Goal: Information Seeking & Learning: Learn about a topic

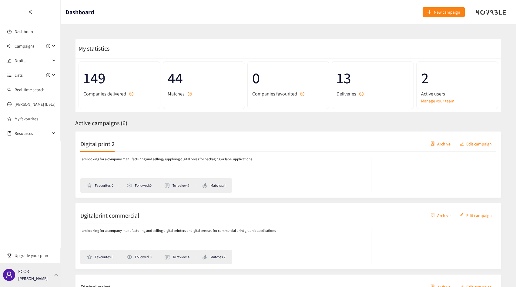
click at [43, 272] on div "ECO3 [PERSON_NAME]" at bounding box center [32, 275] width 29 height 9
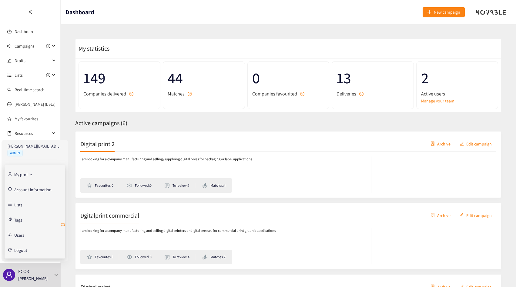
click at [64, 226] on icon "retweet" at bounding box center [63, 225] width 4 height 4
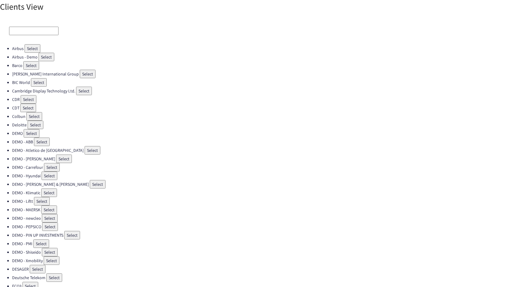
click at [24, 31] on input at bounding box center [33, 31] width 49 height 8
type input "a"
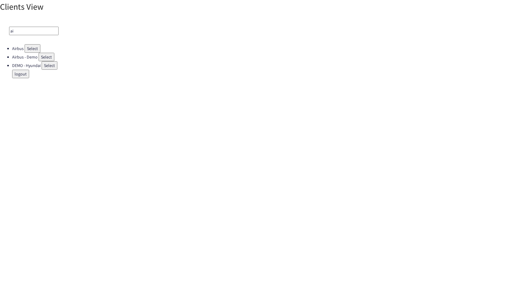
type input "a"
type input "l'oré"
click at [62, 58] on button "Select" at bounding box center [60, 57] width 16 height 8
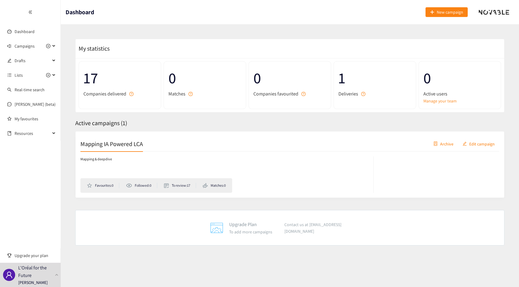
click at [96, 134] on div "Mapping IA Powered LCA Archive Edit campaign Mapping & deepdive Favourites: 0 F…" at bounding box center [289, 164] width 429 height 67
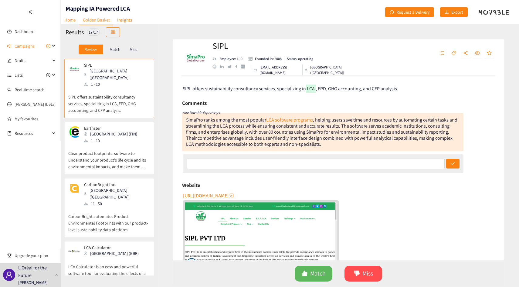
click at [118, 49] on p "Match" at bounding box center [115, 49] width 11 height 5
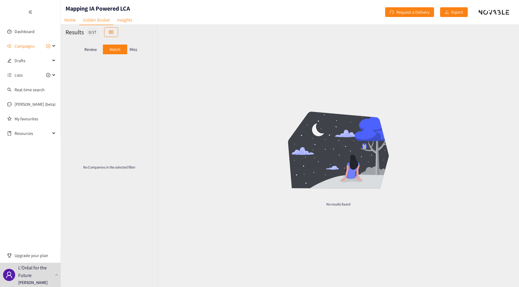
click at [131, 49] on p "Miss" at bounding box center [134, 49] width 8 height 5
click at [98, 49] on div "Review" at bounding box center [91, 50] width 24 height 10
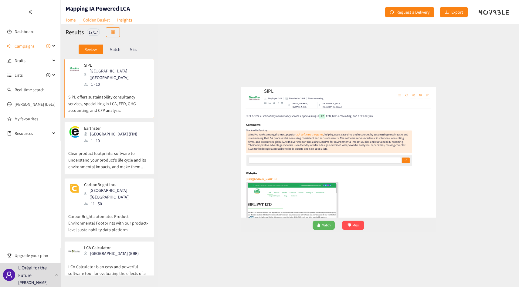
click at [109, 131] on div "Helsinki (FIN)" at bounding box center [112, 134] width 57 height 7
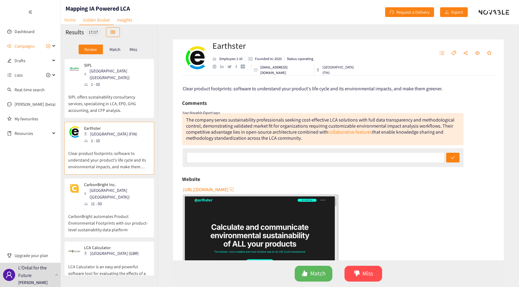
click at [66, 20] on link "Home" at bounding box center [70, 19] width 19 height 9
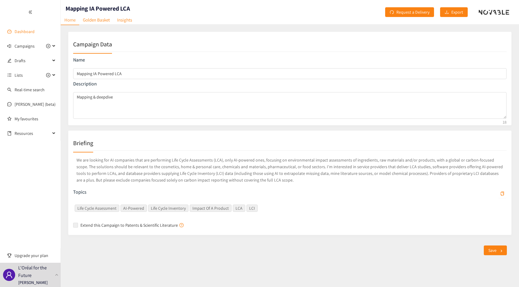
click at [25, 32] on link "Dashboard" at bounding box center [25, 31] width 20 height 5
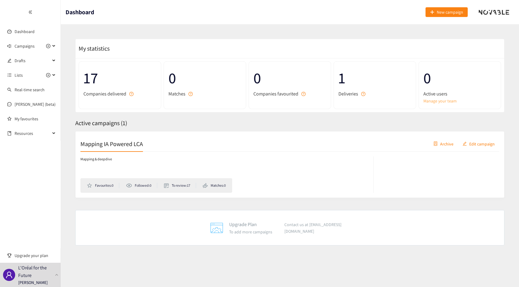
click at [443, 99] on link "Manage your team" at bounding box center [459, 101] width 73 height 7
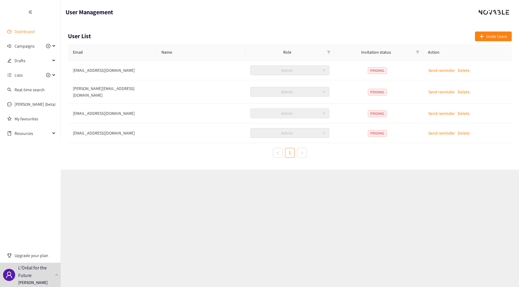
click at [32, 29] on link "Dashboard" at bounding box center [25, 31] width 20 height 5
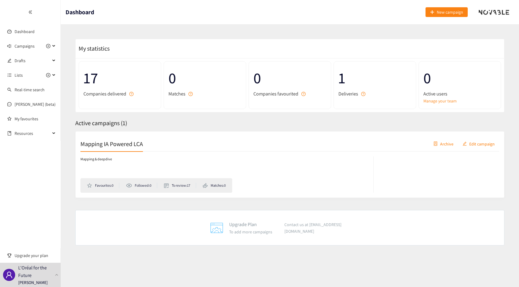
click at [108, 141] on h2 "Mapping IA Powered LCA" at bounding box center [111, 144] width 63 height 8
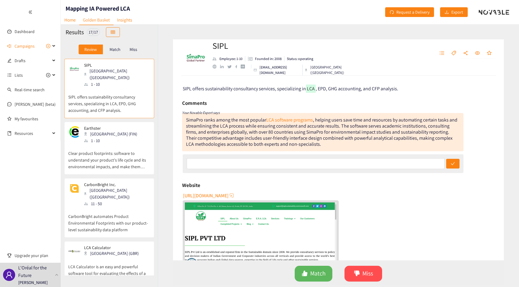
click at [99, 8] on nav "Home Golden Basket Insights" at bounding box center [98, 11] width 75 height 6
click at [99, 5] on h1 "Mapping IA Powered LCA" at bounding box center [98, 8] width 64 height 8
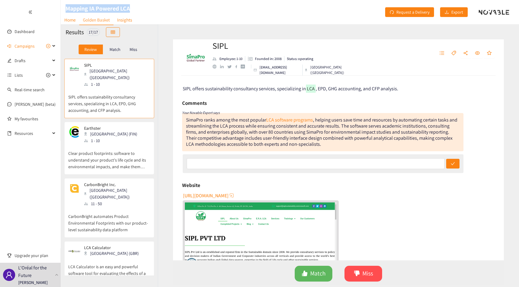
click at [99, 5] on h1 "Mapping IA Powered LCA" at bounding box center [98, 8] width 64 height 8
copy h1 "Mapping IA Powered LCA"
click at [15, 32] on link "Dashboard" at bounding box center [25, 31] width 20 height 5
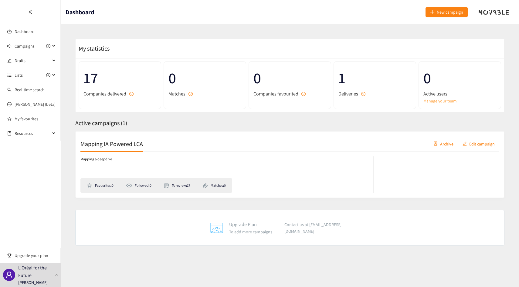
click at [434, 102] on link "Manage your team" at bounding box center [459, 101] width 73 height 7
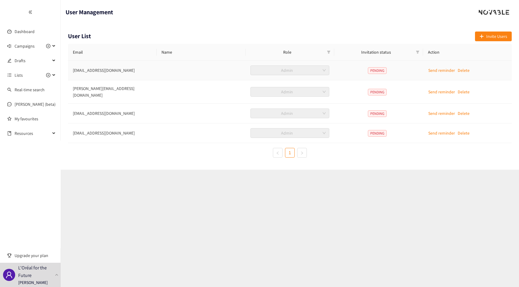
click at [91, 69] on td "amelie.drouault@loreal.com" at bounding box center [112, 71] width 89 height 20
click at [90, 70] on td "amelie.drouault@loreal.com" at bounding box center [112, 71] width 89 height 20
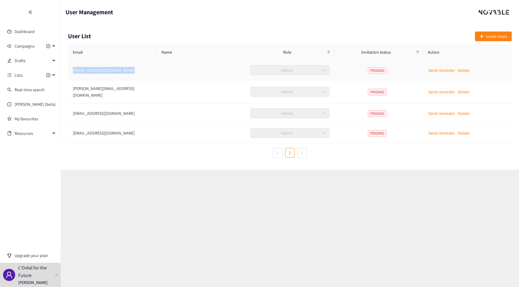
click at [90, 70] on td "amelie.drouault@loreal.com" at bounding box center [112, 71] width 89 height 20
click at [122, 91] on td "jacques.lharidon@loreal.com" at bounding box center [112, 91] width 89 height 23
copy td "jacques.lharidon@loreal.com"
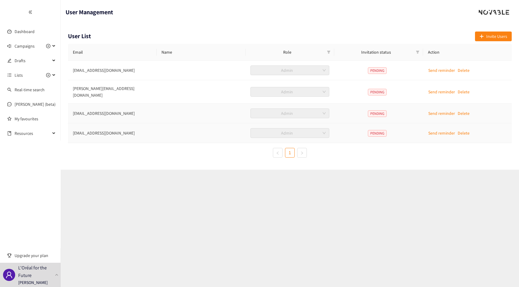
click at [80, 112] on td "jad.zoghaib@loreal.com" at bounding box center [112, 114] width 89 height 20
copy td "jad.zoghaib@loreal.com"
click at [115, 127] on td "mursal.basiry@loreal.com" at bounding box center [112, 133] width 89 height 20
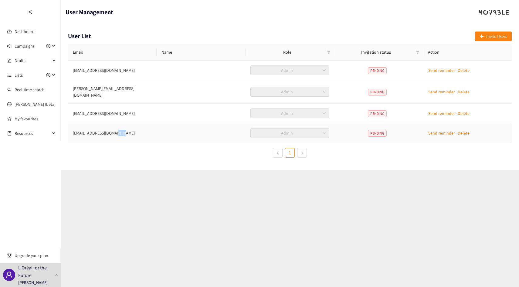
click at [115, 127] on td "mursal.basiry@loreal.com" at bounding box center [112, 133] width 89 height 20
copy td "mursal.basiry@loreal.com"
click at [24, 34] on link "Dashboard" at bounding box center [25, 31] width 20 height 5
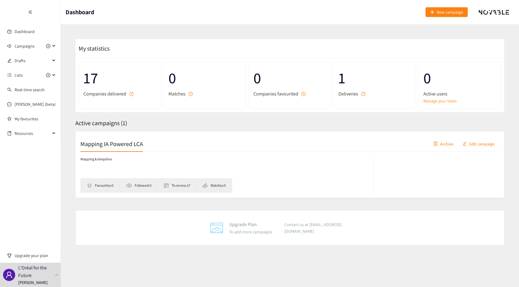
click at [141, 150] on div "Mapping IA Powered LCA Archive Edit campaign" at bounding box center [289, 144] width 419 height 15
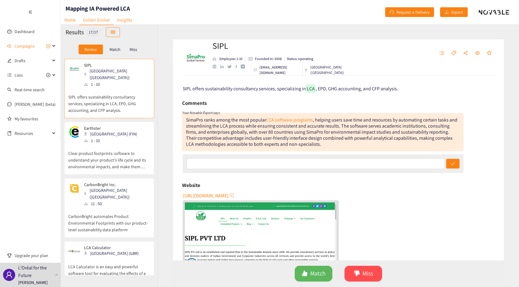
click at [101, 7] on h1 "Mapping IA Powered LCA" at bounding box center [98, 8] width 64 height 8
copy h1 "Mapping IA Powered LCA"
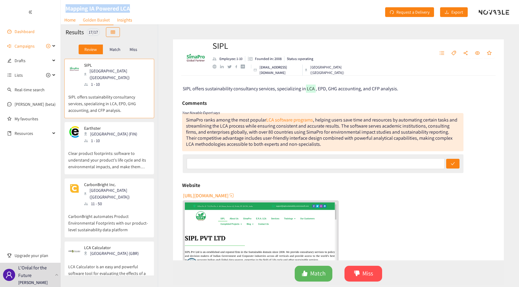
click at [35, 32] on link "Dashboard" at bounding box center [25, 31] width 20 height 5
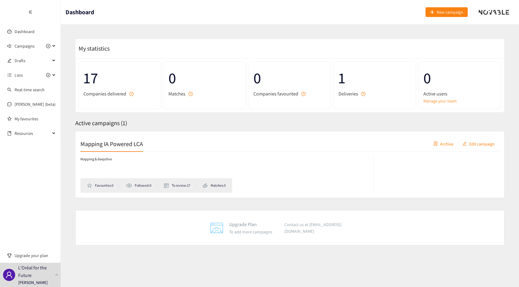
click at [441, 104] on link "Manage your team" at bounding box center [459, 101] width 73 height 7
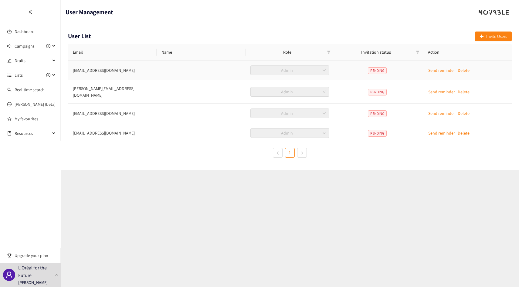
click at [431, 69] on p "Send reminder" at bounding box center [441, 70] width 27 height 7
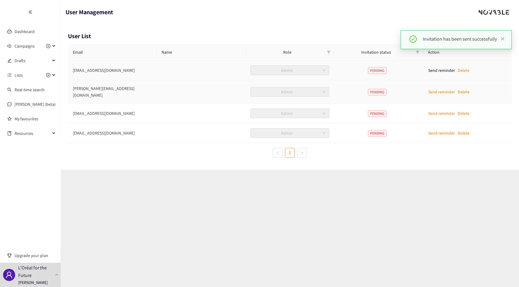
click at [435, 89] on p "Send reminder" at bounding box center [441, 92] width 27 height 7
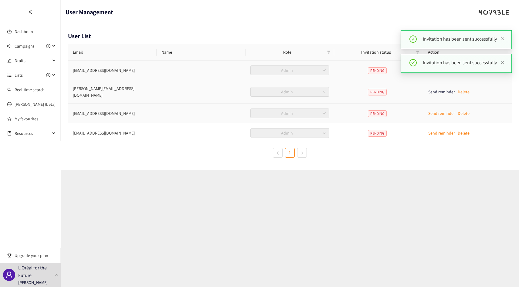
click at [438, 111] on p "Send reminder" at bounding box center [441, 113] width 27 height 7
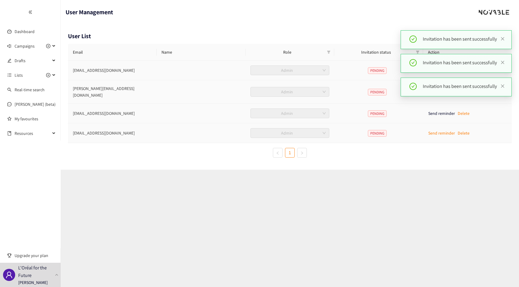
click at [439, 134] on button "Send reminder" at bounding box center [441, 133] width 27 height 10
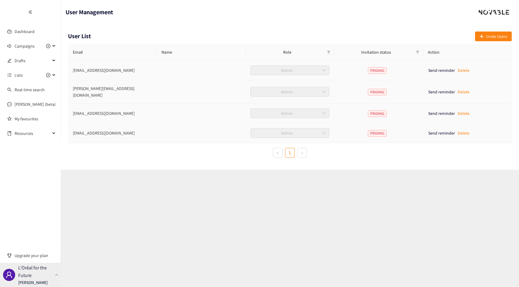
click at [22, 278] on p "L'Oréal for the Future" at bounding box center [35, 271] width 34 height 15
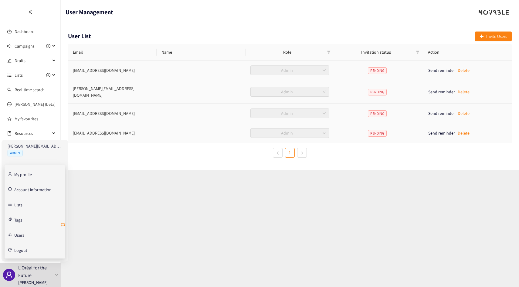
click at [62, 224] on icon "retweet" at bounding box center [62, 224] width 5 height 5
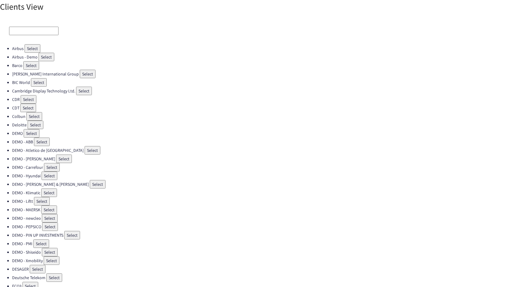
click at [32, 34] on input at bounding box center [33, 31] width 49 height 8
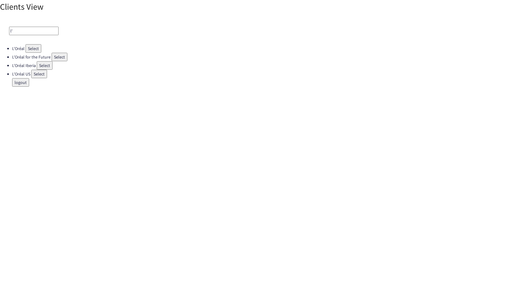
type input "l'"
click at [35, 47] on button "Select" at bounding box center [33, 48] width 16 height 8
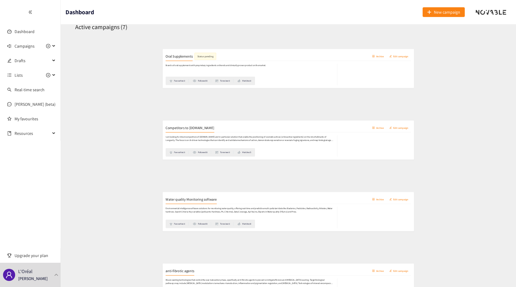
scroll to position [96, 0]
click at [152, 121] on div "Competitors to Clock.bio Archive Edit campaign" at bounding box center [288, 119] width 416 height 15
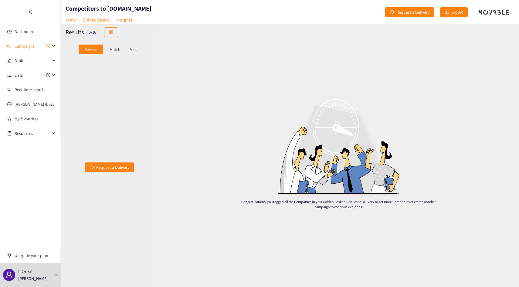
click at [109, 55] on div "Review Match Miss" at bounding box center [109, 50] width 87 height 12
click at [110, 53] on div "Match" at bounding box center [115, 50] width 24 height 10
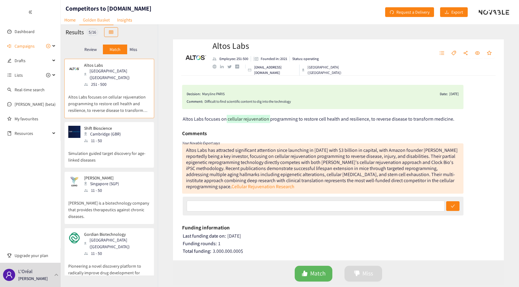
click at [135, 50] on p "Miss" at bounding box center [134, 49] width 8 height 5
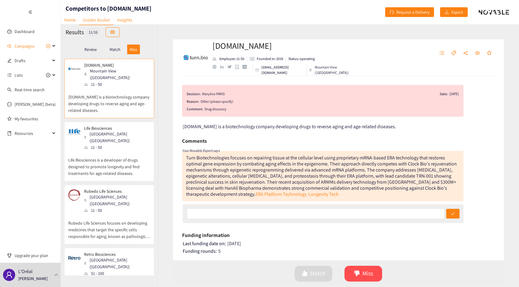
click at [128, 156] on p "Life Biosciences is a developer of drugs designed to promote longevity and find…" at bounding box center [109, 164] width 82 height 26
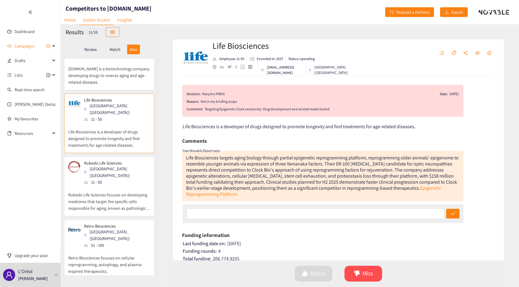
scroll to position [29, 0]
click at [129, 185] on p "Rubedo Life Sciences focuses on developing medicines that target the specific c…" at bounding box center [109, 198] width 82 height 26
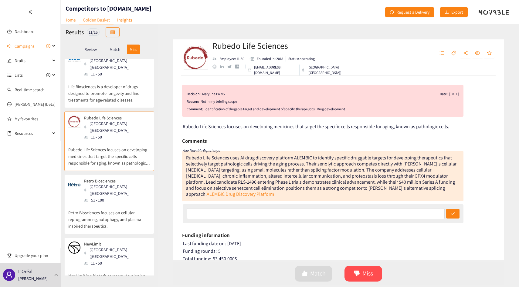
scroll to position [74, 0]
click at [123, 203] on p "Retro Biosciences focuses on cellular reprogramming, autophagy, and plasma-insp…" at bounding box center [109, 216] width 82 height 26
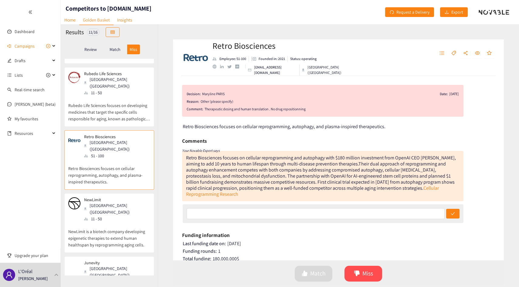
scroll to position [123, 0]
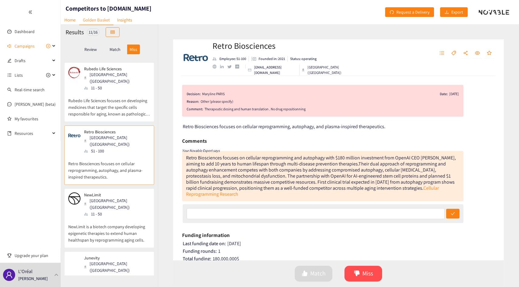
click at [123, 218] on p "NewLimit is a biotech company developing epigenetic therapies to extend human h…" at bounding box center [109, 231] width 82 height 26
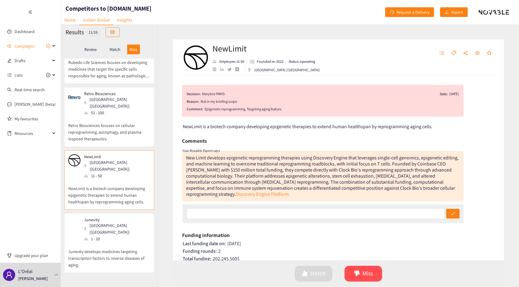
scroll to position [162, 0]
click at [123, 221] on div "San Francisco (USA)" at bounding box center [117, 227] width 66 height 13
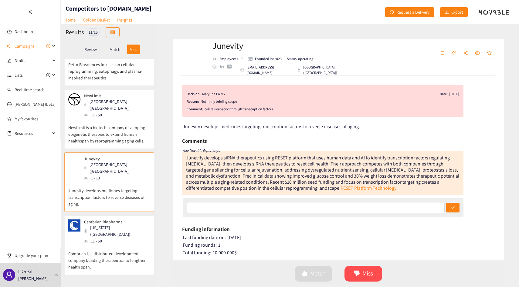
scroll to position [222, 0]
click at [123, 219] on div "Cambrian Biopharma New York (USA) 11 - 50" at bounding box center [109, 231] width 82 height 25
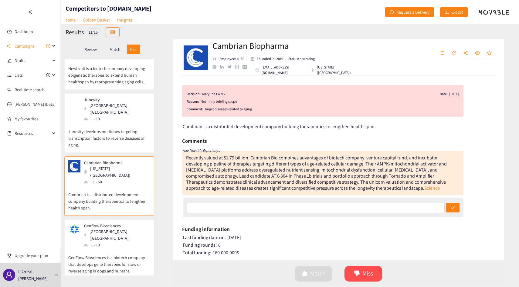
scroll to position [286, 0]
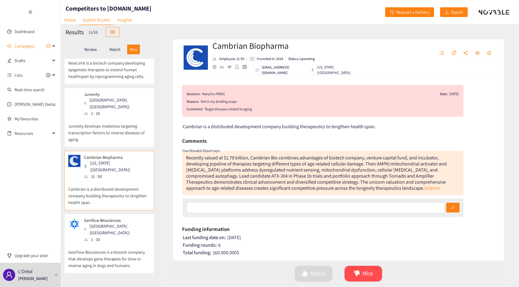
click at [123, 243] on p "GenFlow Biosciences is a biotech company that develops gene therapies for slow …" at bounding box center [109, 256] width 82 height 26
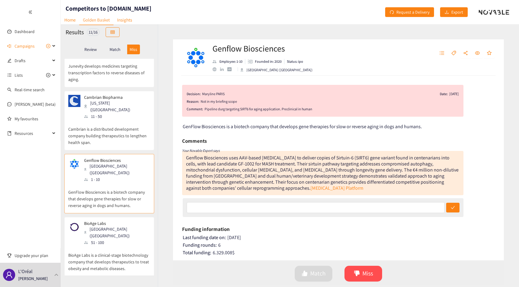
scroll to position [350, 0]
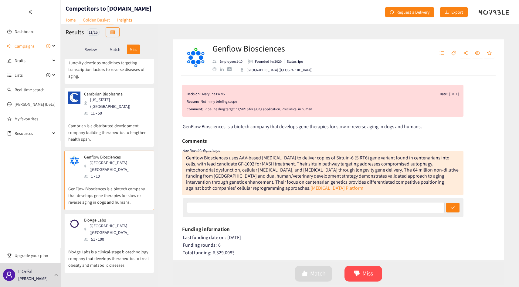
click at [123, 243] on p "BioAge Labs is a clinical-stage biotechnology company that develops therapeutic…" at bounding box center [109, 256] width 82 height 26
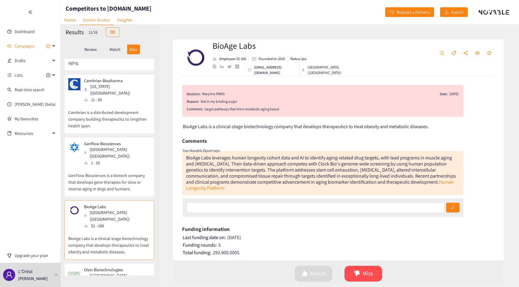
scroll to position [380, 0]
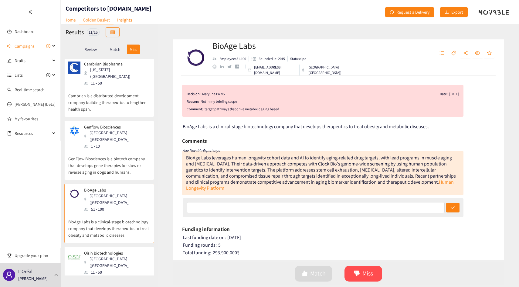
click at [110, 269] on div "11 - 50" at bounding box center [117, 272] width 66 height 7
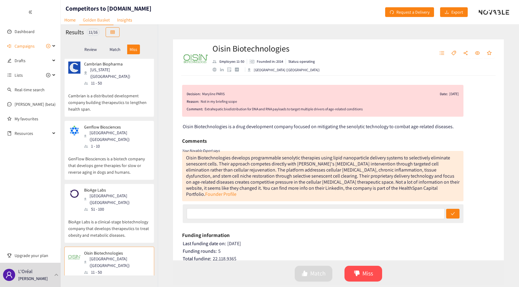
scroll to position [397, 0]
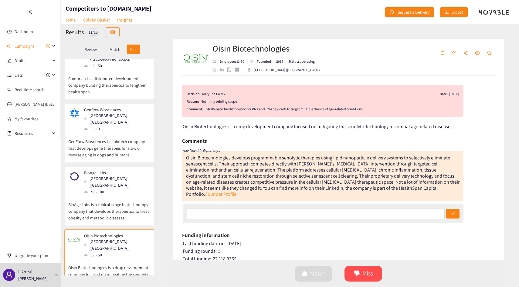
click at [217, 188] on div "Oisin Biotechnologies develops programmable senolytic therapies using lipid nan…" at bounding box center [322, 176] width 273 height 43
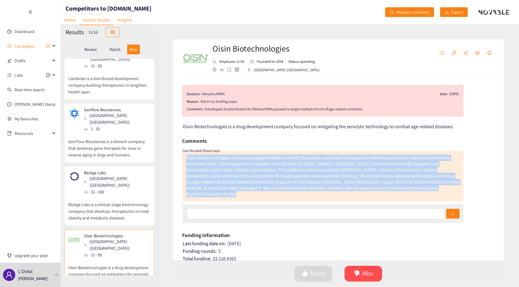
click at [217, 188] on div "Oisin Biotechnologies develops programmable senolytic therapies using lipid nan…" at bounding box center [322, 176] width 273 height 43
click at [236, 188] on div "Oisin Biotechnologies develops programmable senolytic therapies using lipid nan…" at bounding box center [322, 176] width 273 height 43
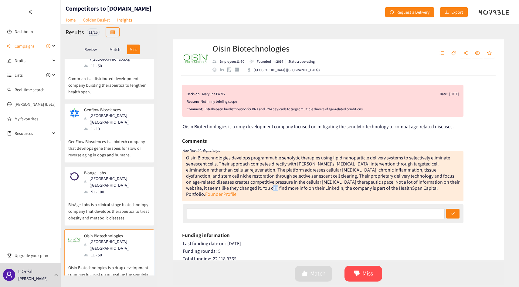
click at [236, 188] on div "Oisin Biotechnologies develops programmable senolytic therapies using lipid nan…" at bounding box center [322, 176] width 273 height 43
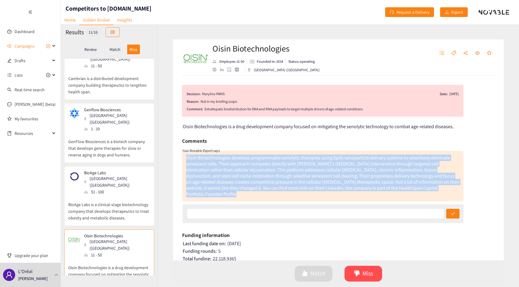
click at [236, 188] on div "Oisin Biotechnologies develops programmable senolytic therapies using lipid nan…" at bounding box center [322, 176] width 273 height 43
click at [248, 188] on div "Oisin Biotechnologies develops programmable senolytic therapies using lipid nan…" at bounding box center [322, 176] width 273 height 43
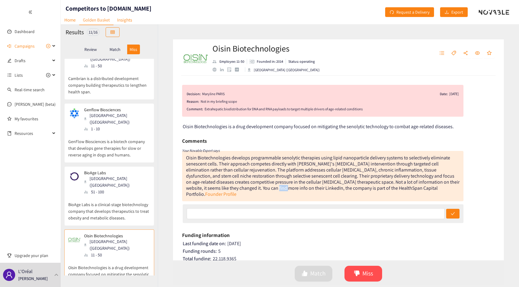
click at [248, 188] on div "Oisin Biotechnologies develops programmable senolytic therapies using lipid nan…" at bounding box center [322, 176] width 273 height 43
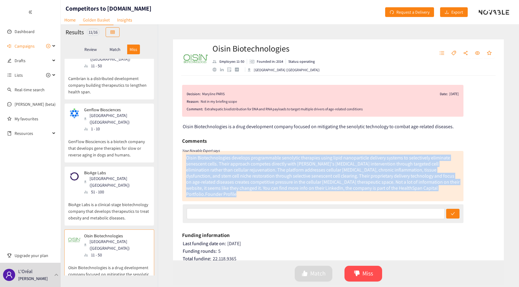
click at [248, 188] on div "Oisin Biotechnologies develops programmable senolytic therapies using lipid nan…" at bounding box center [322, 176] width 273 height 43
click at [235, 185] on div "Oisin Biotechnologies develops programmable senolytic therapies using lipid nan…" at bounding box center [322, 176] width 273 height 43
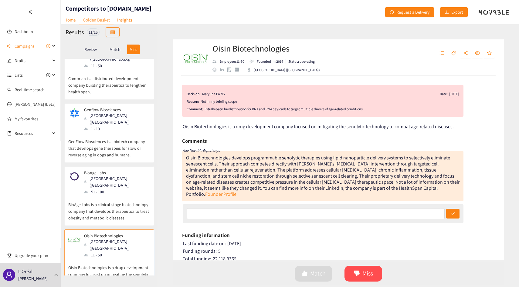
click at [235, 170] on div "Oisin Biotechnologies develops programmable senolytic therapies using lipid nan…" at bounding box center [322, 176] width 273 height 43
click at [237, 169] on div "Oisin Biotechnologies develops programmable senolytic therapies using lipid nan…" at bounding box center [322, 176] width 273 height 43
click at [236, 165] on div "Oisin Biotechnologies develops programmable senolytic therapies using lipid nan…" at bounding box center [322, 176] width 273 height 43
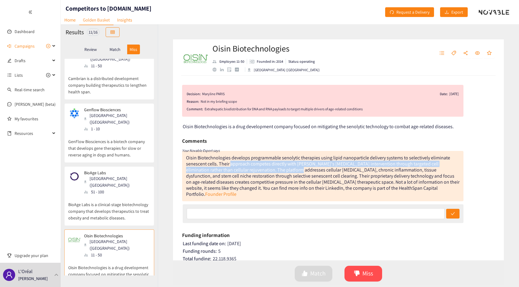
drag, startPoint x: 236, startPoint y: 165, endPoint x: 267, endPoint y: 173, distance: 32.0
click at [267, 173] on div "Oisin Biotechnologies develops programmable senolytic therapies using lipid nan…" at bounding box center [322, 176] width 273 height 43
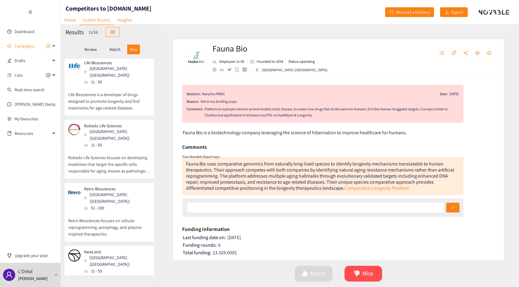
scroll to position [0, 0]
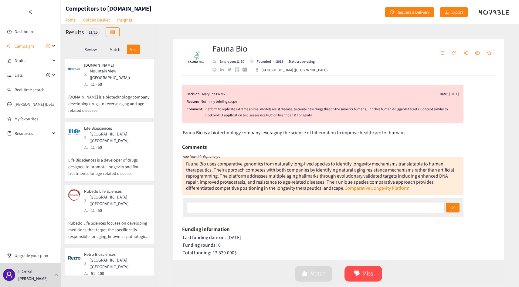
click at [206, 92] on div "Maryline PARIS" at bounding box center [213, 94] width 22 height 6
drag, startPoint x: 206, startPoint y: 92, endPoint x: 223, endPoint y: 91, distance: 17.0
click at [223, 92] on div "Maryline PARIS" at bounding box center [213, 94] width 22 height 6
copy div "Maryline PARIS"
click at [18, 45] on span "Campaigns" at bounding box center [25, 46] width 20 height 12
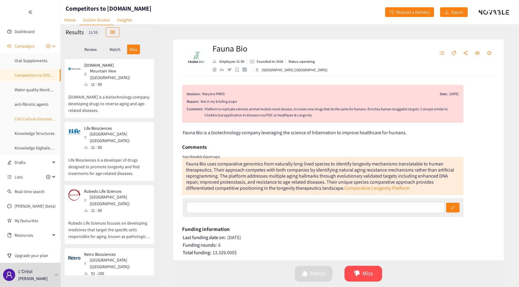
click at [29, 122] on link "Cell Culture Glucose Monitoring" at bounding box center [44, 118] width 58 height 5
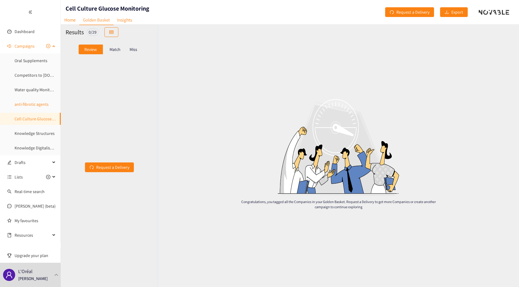
click at [33, 103] on link "anti-fibrotic agents" at bounding box center [32, 104] width 34 height 5
click at [115, 49] on p "Match" at bounding box center [115, 49] width 11 height 5
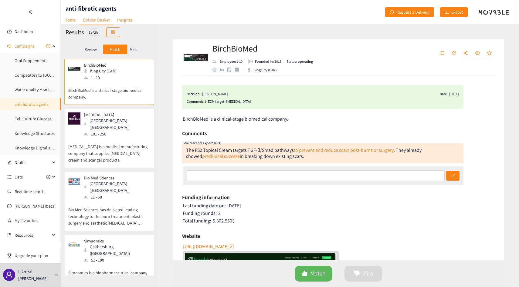
click at [125, 144] on p "Mederma is a medical manufacturing company that supplies stretch marks cream an…" at bounding box center [109, 150] width 82 height 26
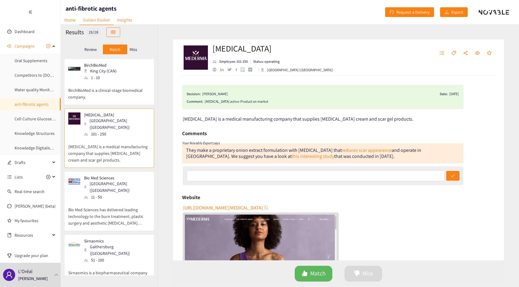
click at [104, 73] on div "King City (CAN)" at bounding box center [102, 71] width 36 height 7
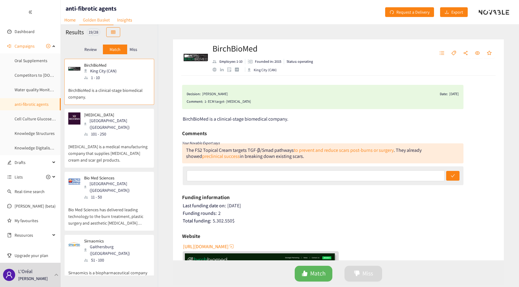
click at [122, 187] on div "Bio Med Sciences Allentown (USA) 11 - 50" at bounding box center [109, 188] width 82 height 25
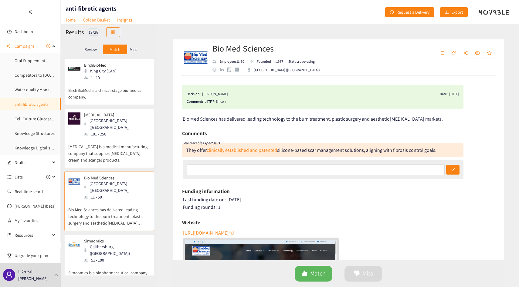
scroll to position [34, 0]
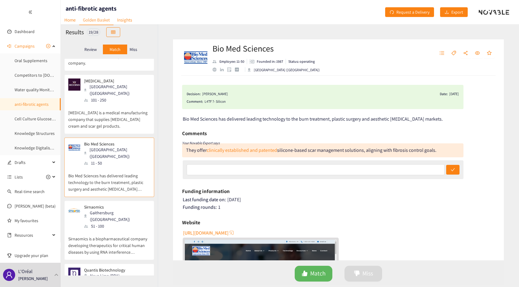
click at [116, 210] on div "Gaithersburg (USA)" at bounding box center [117, 216] width 66 height 13
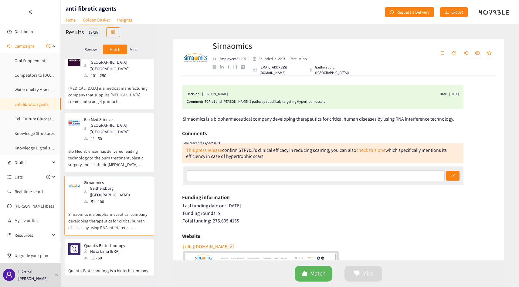
scroll to position [110, 0]
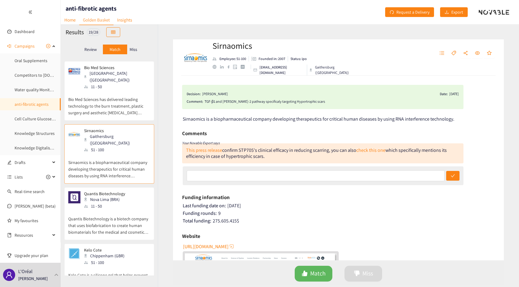
click at [120, 212] on p "Quantis Biotechnology is a biotech company that uses biofabrication to create h…" at bounding box center [109, 223] width 82 height 26
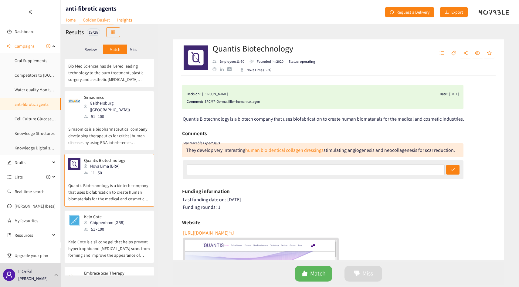
scroll to position [145, 0]
click at [120, 231] on p "Kelo Cote is a silicone gel that helps prevent hypertrophic and keloid scars fr…" at bounding box center [109, 244] width 82 height 26
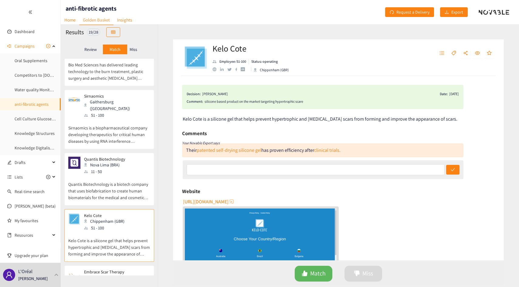
scroll to position [185, 0]
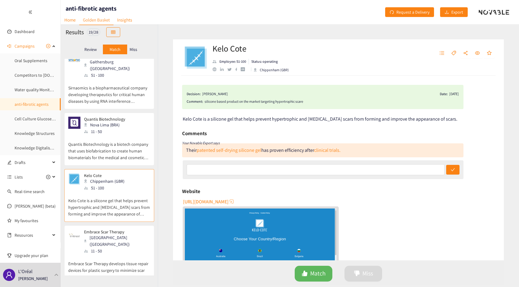
click at [120, 230] on p "Embrace Scar Therapy" at bounding box center [115, 232] width 62 height 5
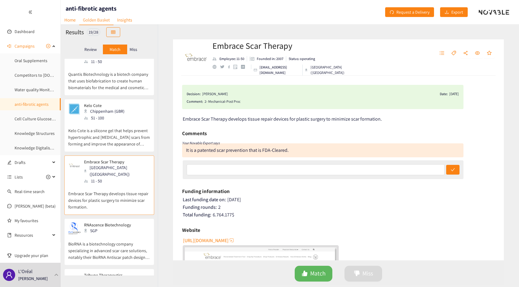
scroll to position [269, 0]
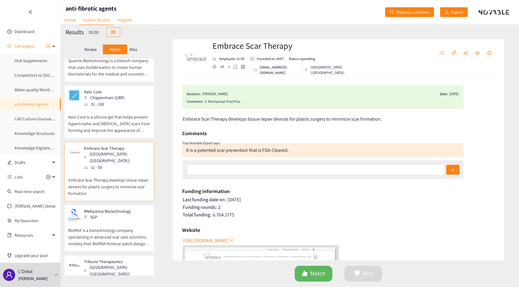
click at [120, 221] on p "​BioRNA is a biotechnology company specializing in advanced scar care solutions…" at bounding box center [109, 234] width 82 height 26
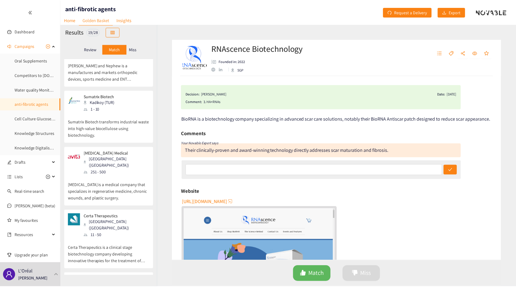
scroll to position [823, 0]
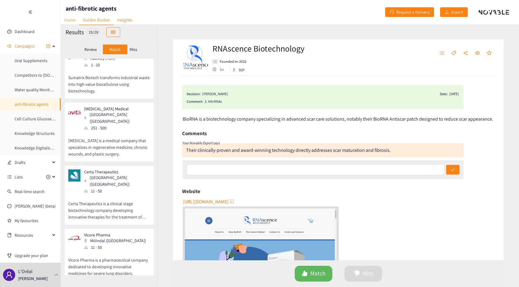
click at [72, 21] on link "Home" at bounding box center [70, 19] width 19 height 9
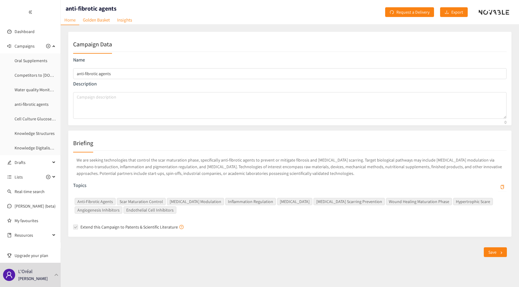
click at [93, 6] on h1 "anti-fibrotic agents" at bounding box center [91, 8] width 51 height 8
copy h1 "anti-fibrotic agents"
click at [27, 75] on link "Competitors to [DOMAIN_NAME]" at bounding box center [44, 75] width 58 height 5
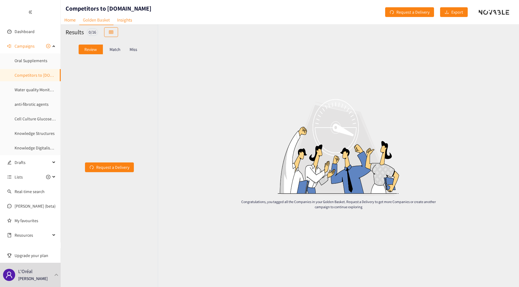
click at [86, 5] on h1 "Competitors to [DOMAIN_NAME]" at bounding box center [109, 8] width 86 height 8
copy h1 "Competitors to [DOMAIN_NAME]"
click at [122, 22] on link "Insights" at bounding box center [124, 19] width 22 height 9
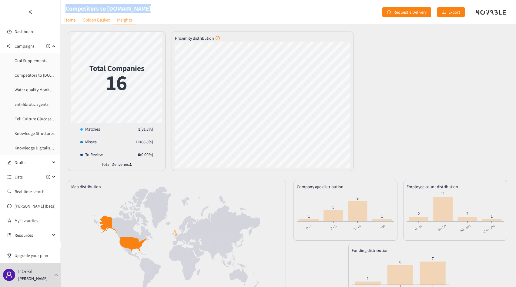
click at [88, 22] on link "Golden Basket" at bounding box center [96, 19] width 34 height 9
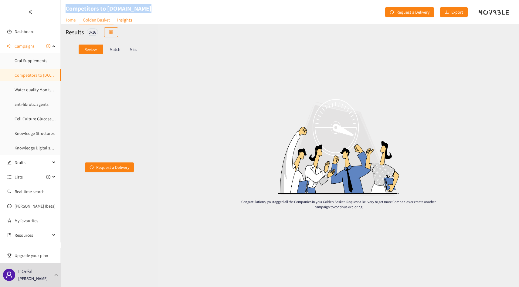
click at [76, 20] on link "Home" at bounding box center [70, 19] width 19 height 9
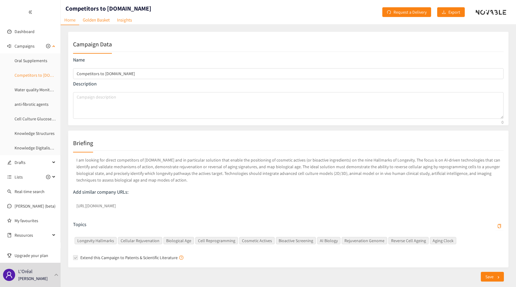
click at [35, 75] on link "Competitors to [DOMAIN_NAME]" at bounding box center [44, 75] width 58 height 5
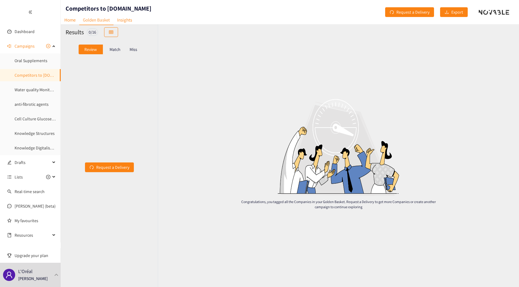
click at [114, 50] on p "Match" at bounding box center [115, 49] width 11 height 5
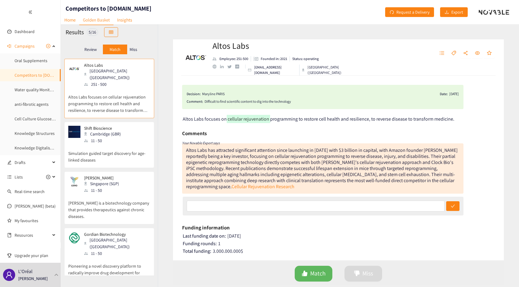
click at [138, 49] on div "Miss" at bounding box center [133, 50] width 13 height 10
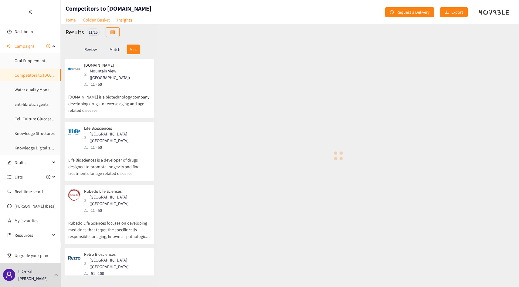
click at [115, 49] on p "Match" at bounding box center [115, 49] width 11 height 5
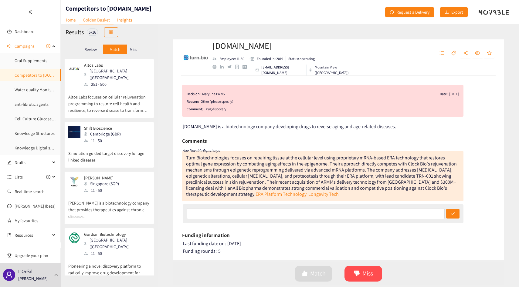
click at [136, 48] on p "Miss" at bounding box center [134, 49] width 8 height 5
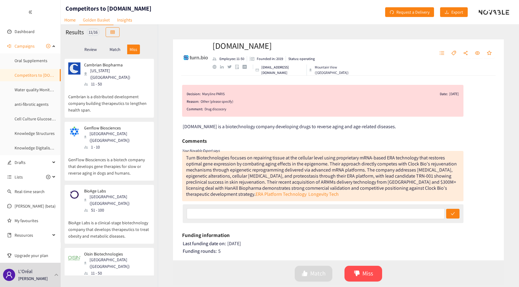
scroll to position [397, 0]
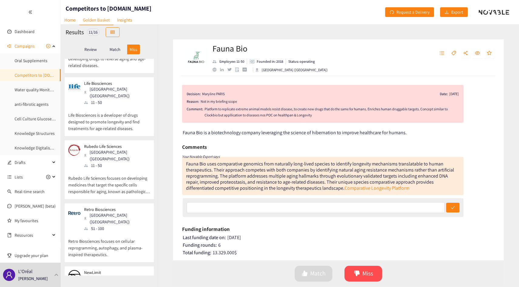
scroll to position [0, 0]
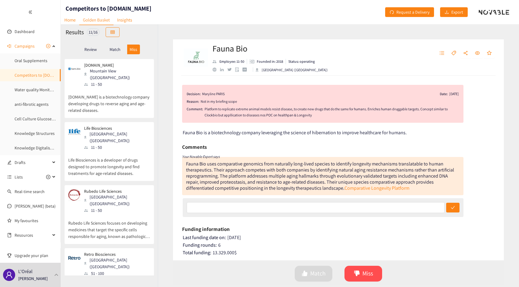
click at [113, 53] on div "Match" at bounding box center [115, 50] width 24 height 10
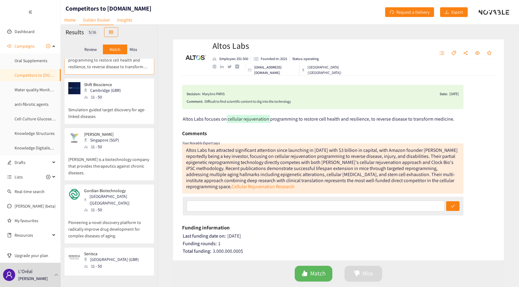
scroll to position [45, 0]
click at [110, 103] on p "Simulation guided target discovery for age-linked diseases" at bounding box center [109, 108] width 82 height 19
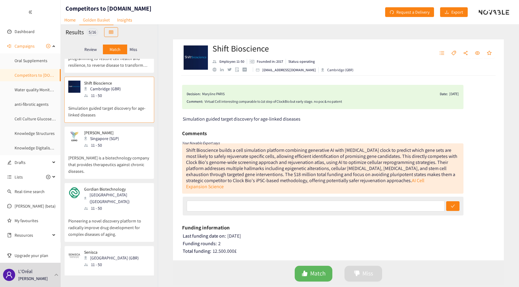
click at [247, 102] on div "Virtual Cell interesitng comparable to 1st step of ClockBio but early stage. no…" at bounding box center [331, 102] width 254 height 6
click at [243, 102] on div "Virtual Cell interesitng comparable to 1st step of ClockBio but early stage. no…" at bounding box center [331, 102] width 254 height 6
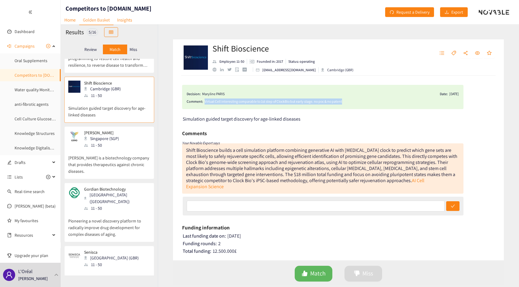
click at [243, 102] on div "Virtual Cell interesitng comparable to 1st step of ClockBio but early stage. no…" at bounding box center [331, 102] width 254 height 6
click at [248, 102] on div "Virtual Cell interesitng comparable to 1st step of ClockBio but early stage. no…" at bounding box center [331, 102] width 254 height 6
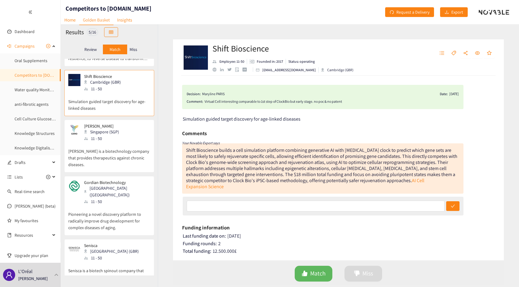
click at [116, 144] on p "Gero is a biotechnology company that provides therapeutics against chronic dise…" at bounding box center [109, 155] width 82 height 26
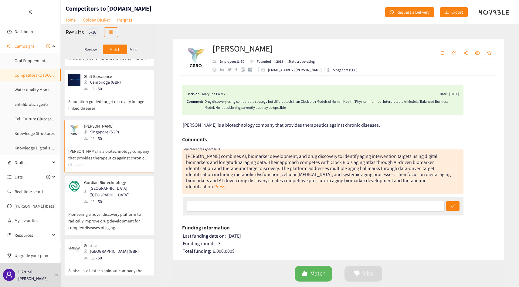
click at [213, 69] on div "website" at bounding box center [214, 70] width 4 height 4
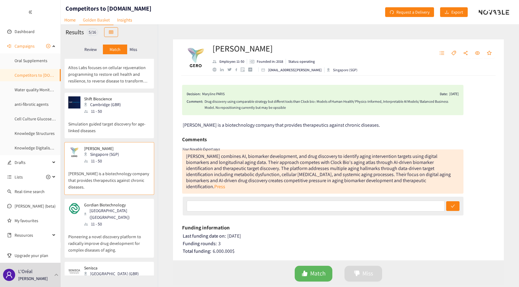
scroll to position [0, 0]
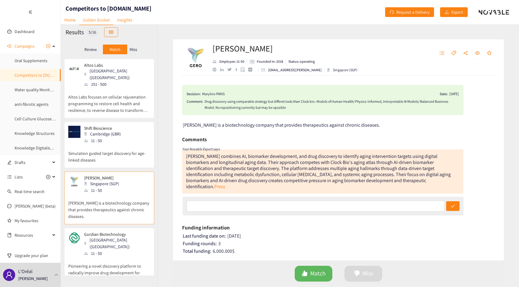
click at [106, 99] on p "Altos Labs focuses on cellular rejuvenation programming to restore cell health …" at bounding box center [109, 101] width 82 height 26
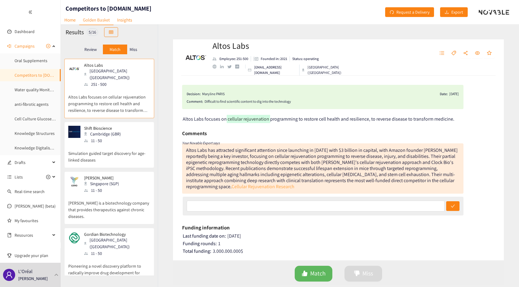
click at [231, 188] on link "Cellular Rejuvenation Research" at bounding box center [262, 187] width 63 height 6
click at [103, 131] on div "Cambridge (GBR)" at bounding box center [104, 134] width 40 height 7
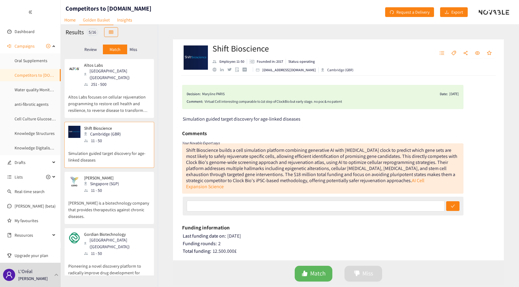
click at [132, 51] on p "Miss" at bounding box center [134, 49] width 8 height 5
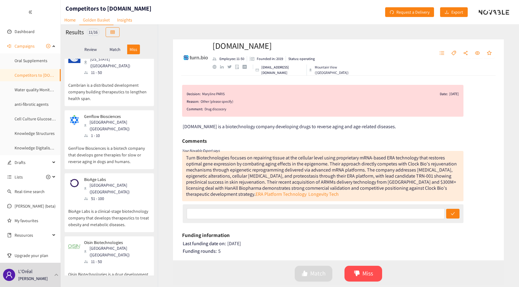
scroll to position [397, 0]
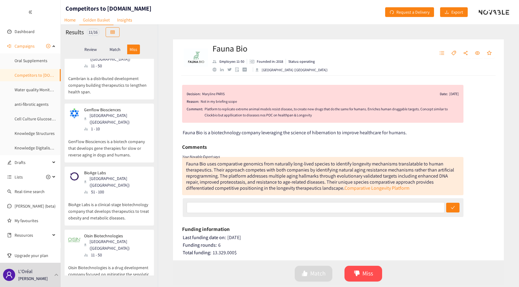
click at [220, 111] on div "Platform to replicate extreme animal models resist disease, to create new drugs…" at bounding box center [331, 112] width 254 height 12
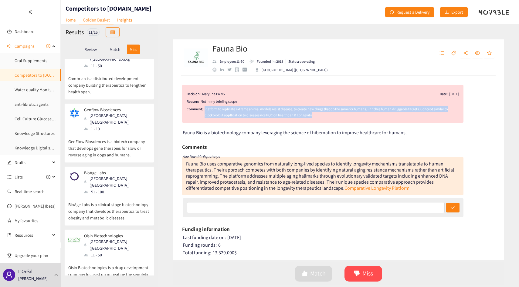
click at [220, 111] on div "Platform to replicate extreme animal models resist disease, to create new drugs…" at bounding box center [331, 112] width 254 height 12
click at [219, 117] on div "Platform to replicate extreme animal models resist disease, to create new drugs…" at bounding box center [331, 112] width 254 height 12
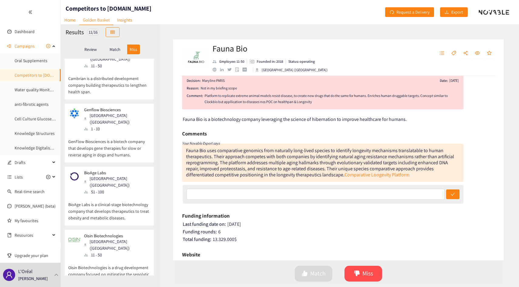
scroll to position [12, 0]
click at [103, 44] on div "Review Match Miss" at bounding box center [109, 50] width 87 height 12
click at [114, 49] on p "Match" at bounding box center [115, 49] width 11 height 5
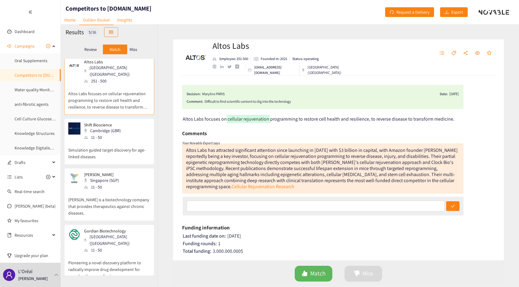
scroll to position [0, 0]
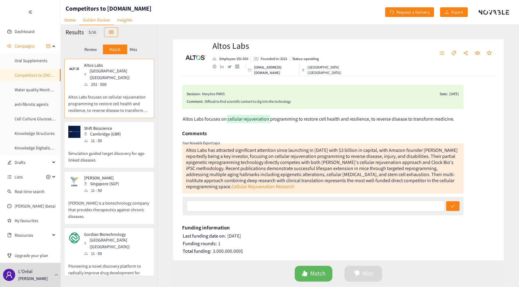
click at [131, 55] on div "Review Match Miss" at bounding box center [109, 50] width 87 height 12
click at [133, 54] on div "Miss" at bounding box center [133, 50] width 13 height 10
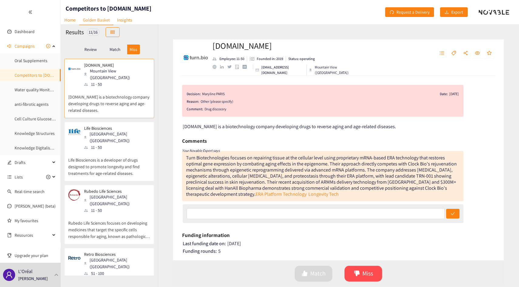
click at [117, 151] on p "Life Biosciences is a developer of drugs designed to promote longevity and find…" at bounding box center [109, 164] width 82 height 26
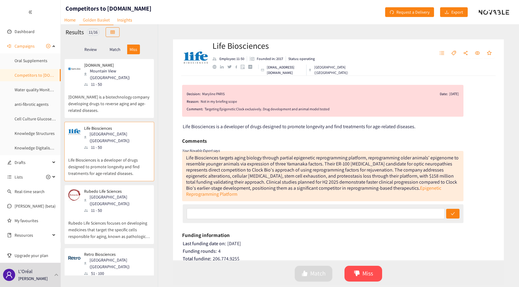
click at [103, 194] on div "Sunnyvale (USA)" at bounding box center [117, 200] width 66 height 13
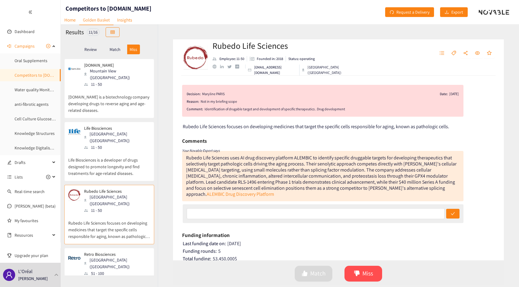
click at [117, 52] on div "Match" at bounding box center [115, 50] width 24 height 10
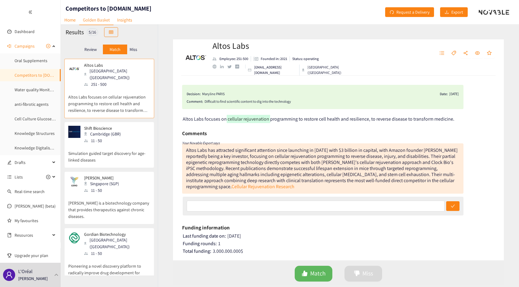
click at [116, 148] on p "Simulation guided target discovery for age-linked diseases" at bounding box center [109, 153] width 82 height 19
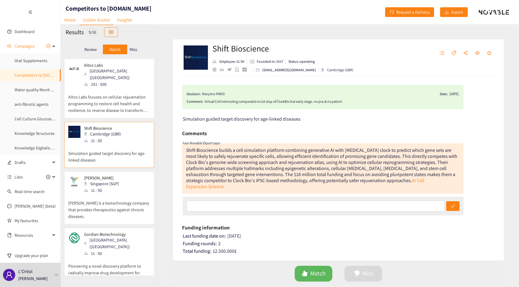
click at [117, 181] on div "Singapore (SGP)" at bounding box center [103, 184] width 39 height 7
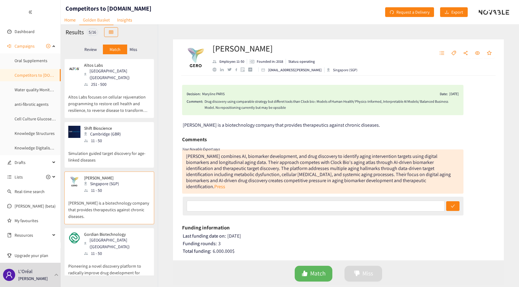
scroll to position [52, 0]
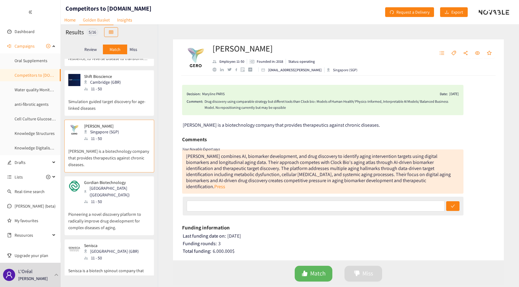
click at [114, 198] on div "11 - 50" at bounding box center [117, 201] width 66 height 7
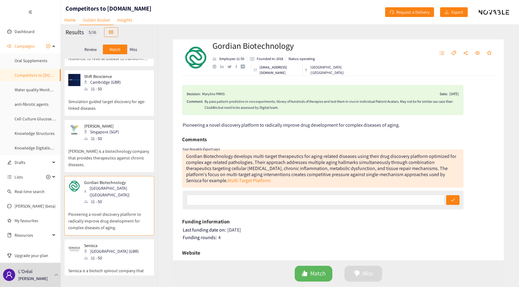
click at [205, 157] on div "Gordian Biotechnology develops multi-target therapeutics for aging-related dise…" at bounding box center [321, 168] width 270 height 31
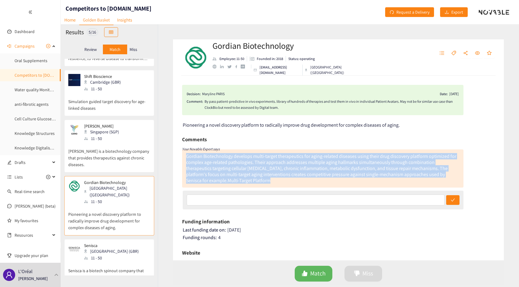
click at [205, 157] on div "Gordian Biotechnology develops multi-target therapeutics for aging-related dise…" at bounding box center [321, 168] width 270 height 31
click at [195, 159] on div "Gordian Biotechnology develops multi-target therapeutics for aging-related dise…" at bounding box center [321, 168] width 270 height 31
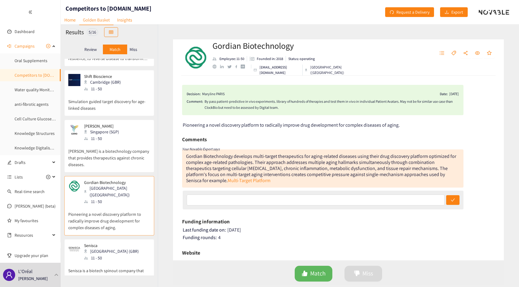
click at [196, 157] on div "Gordian Biotechnology develops multi-target therapeutics for aging-related dise…" at bounding box center [321, 168] width 270 height 31
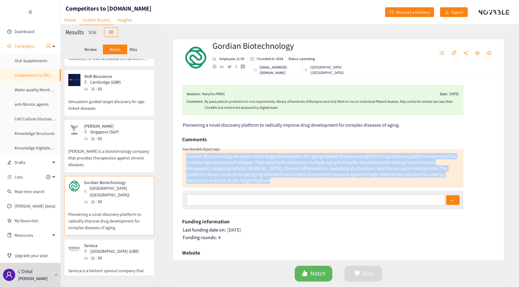
click at [196, 157] on div "Gordian Biotechnology develops multi-target therapeutics for aging-related dise…" at bounding box center [321, 168] width 270 height 31
click at [194, 160] on div "Gordian Biotechnology develops multi-target therapeutics for aging-related dise…" at bounding box center [321, 168] width 270 height 31
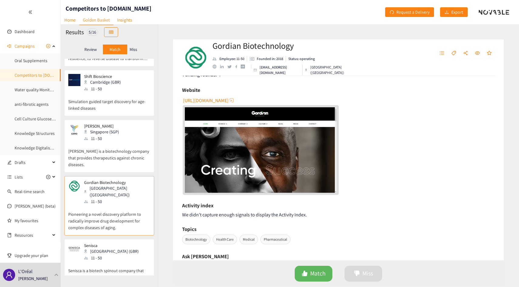
scroll to position [0, 0]
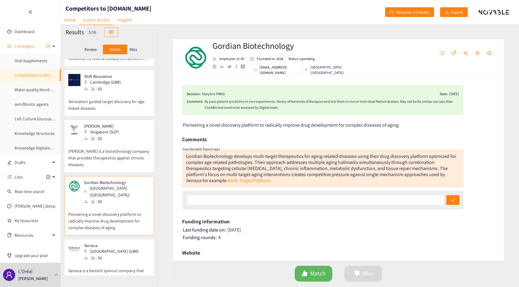
click at [234, 162] on div "Gordian Biotechnology develops multi-target therapeutics for aging-related dise…" at bounding box center [321, 168] width 270 height 31
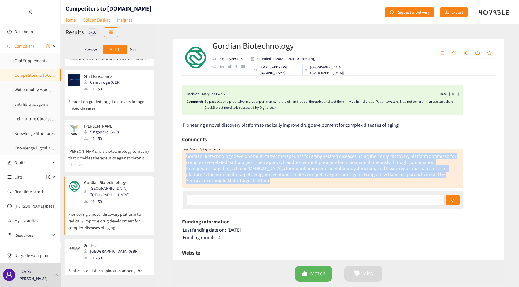
click at [234, 162] on div "Gordian Biotechnology develops multi-target therapeutics for aging-related dise…" at bounding box center [321, 168] width 270 height 31
click at [239, 161] on div "Gordian Biotechnology develops multi-target therapeutics for aging-related dise…" at bounding box center [321, 168] width 270 height 31
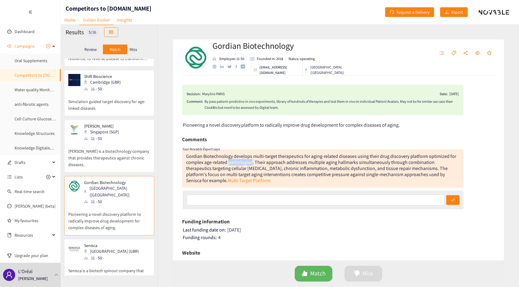
click at [239, 161] on div "Gordian Biotechnology develops multi-target therapeutics for aging-related dise…" at bounding box center [321, 168] width 270 height 31
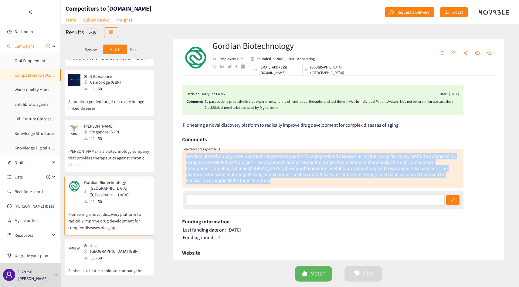
click at [239, 161] on div "Gordian Biotechnology develops multi-target therapeutics for aging-related dise…" at bounding box center [321, 168] width 270 height 31
click at [239, 159] on div "Gordian Biotechnology develops multi-target therapeutics for aging-related dise…" at bounding box center [321, 168] width 270 height 31
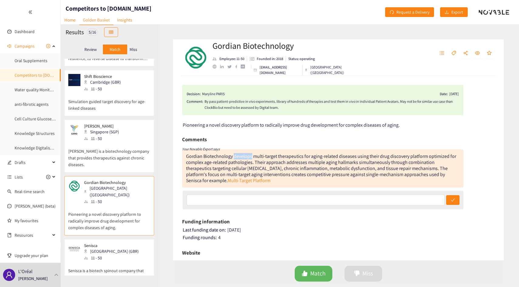
click at [239, 159] on div "Gordian Biotechnology develops multi-target therapeutics for aging-related dise…" at bounding box center [321, 168] width 270 height 31
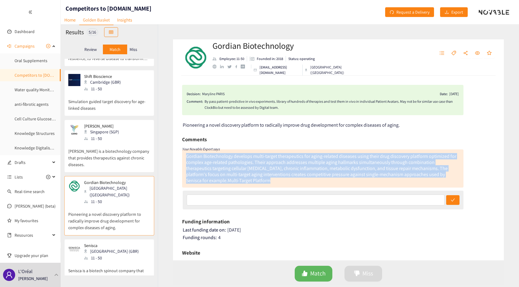
click at [239, 159] on div "Gordian Biotechnology develops multi-target therapeutics for aging-related dise…" at bounding box center [321, 168] width 270 height 31
click at [242, 159] on div "Gordian Biotechnology develops multi-target therapeutics for aging-related dise…" at bounding box center [321, 168] width 270 height 31
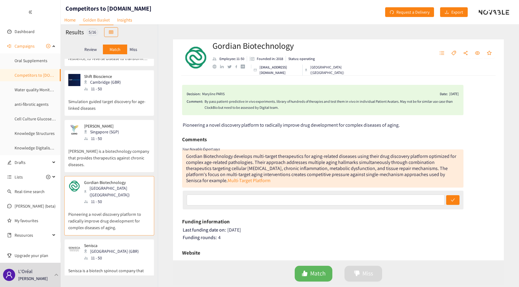
click at [138, 49] on div "Miss" at bounding box center [133, 50] width 13 height 10
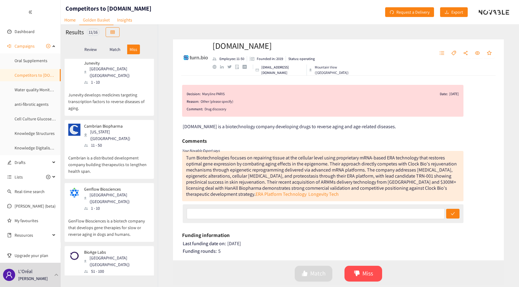
scroll to position [397, 0]
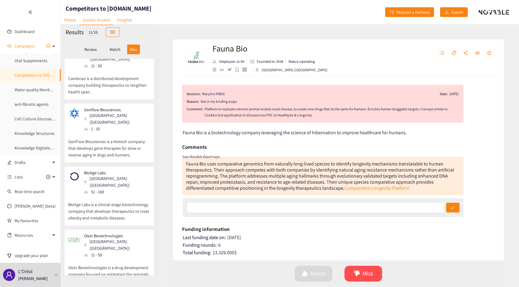
click at [213, 68] on div "website" at bounding box center [214, 70] width 4 height 4
click at [439, 51] on icon "unordered-list" at bounding box center [441, 53] width 5 height 5
click at [336, 52] on div "Fauna Bio Employee: 11-50 Founded in: 2018 Status: operating Berkeley (USA)" at bounding box center [276, 58] width 188 height 18
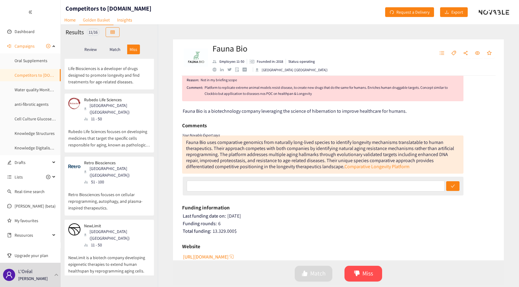
scroll to position [0, 0]
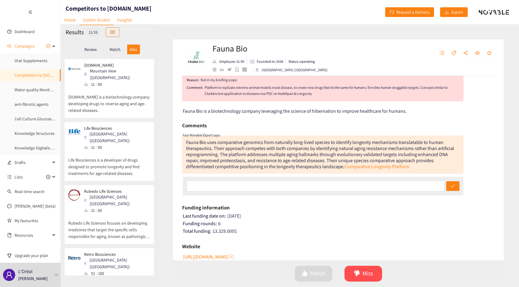
click at [115, 88] on p "Turn.bio is a biotechnology company developing drugs to reverse aging and age-r…" at bounding box center [109, 101] width 82 height 26
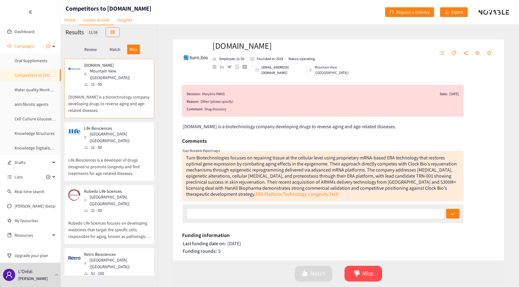
click at [109, 48] on div "Match" at bounding box center [115, 50] width 24 height 10
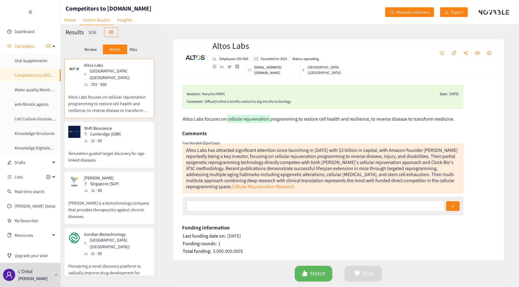
click at [118, 96] on p "Altos Labs focuses on cellular rejuvenation programming to restore cell health …" at bounding box center [109, 101] width 82 height 26
click at [261, 161] on div "Altos Labs has attracted significant attention since launching in 2022 with $3 …" at bounding box center [322, 168] width 272 height 43
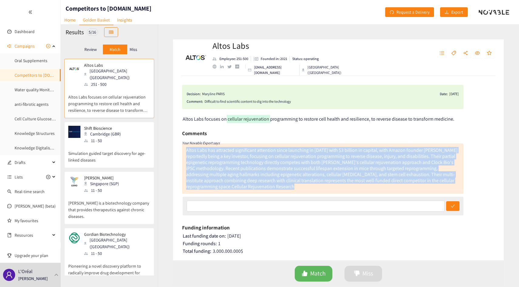
click at [261, 161] on div "Altos Labs has attracted significant attention since launching in 2022 with $3 …" at bounding box center [322, 168] width 272 height 43
click at [271, 161] on div "Altos Labs has attracted significant attention since launching in 2022 with $3 …" at bounding box center [322, 168] width 272 height 43
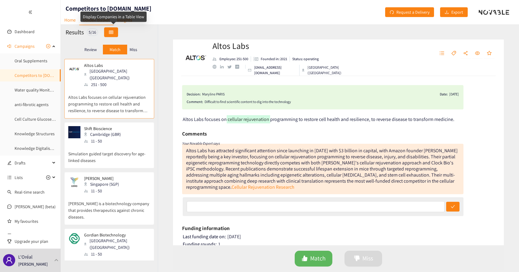
click at [111, 32] on icon "table" at bounding box center [111, 31] width 4 height 3
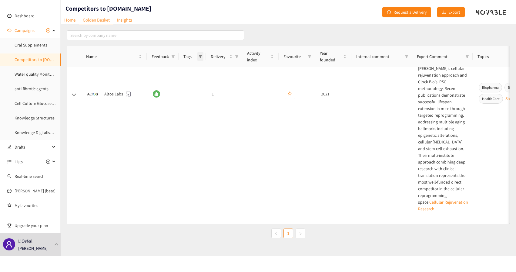
click at [202, 57] on icon "filter" at bounding box center [201, 57] width 4 height 4
click at [172, 58] on icon "filter" at bounding box center [173, 57] width 4 height 4
click at [78, 87] on td at bounding box center [74, 94] width 15 height 252
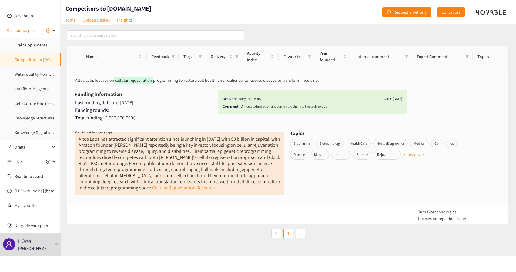
scroll to position [253, 0]
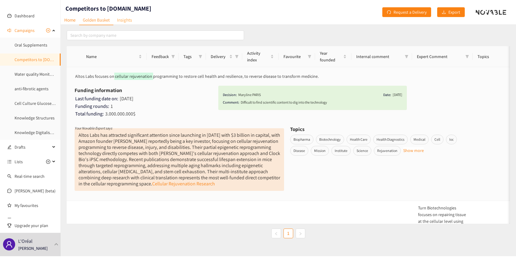
click at [122, 18] on link "Insights" at bounding box center [124, 19] width 22 height 9
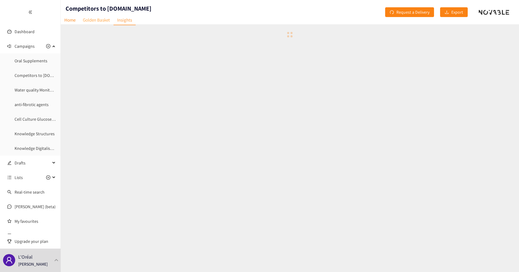
click at [92, 18] on link "Golden Basket" at bounding box center [96, 19] width 34 height 9
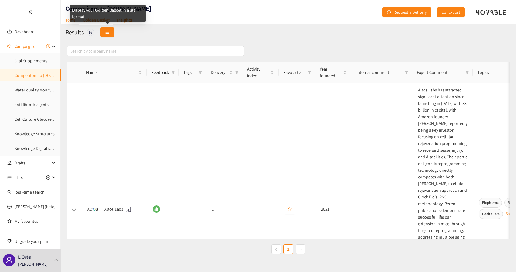
click at [106, 32] on icon "unordered-list" at bounding box center [107, 32] width 4 height 4
